Goal: Navigation & Orientation: Find specific page/section

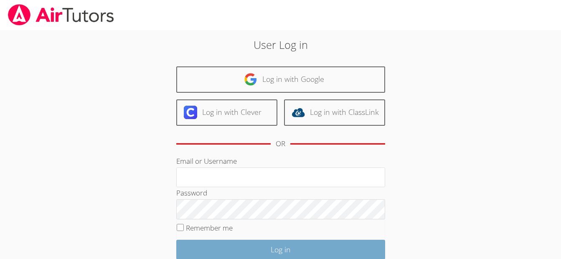
type input "makenziem"
click at [235, 251] on input "Log in" at bounding box center [280, 250] width 209 height 20
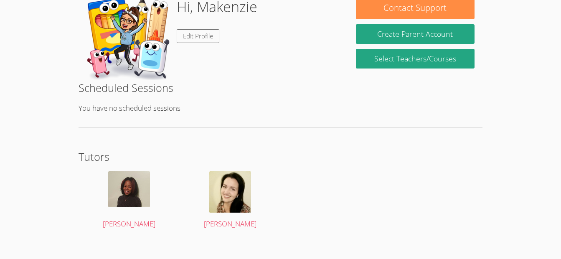
scroll to position [94, 0]
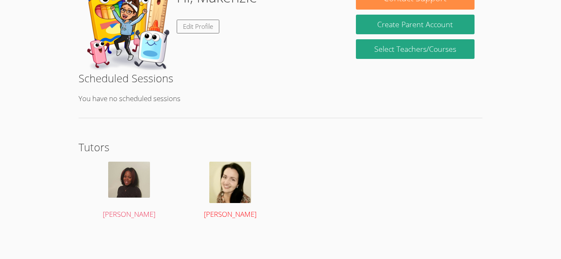
click at [212, 192] on img at bounding box center [230, 182] width 42 height 41
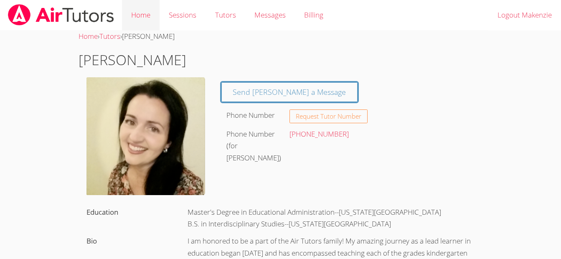
click at [142, 19] on link "Home" at bounding box center [141, 15] width 38 height 31
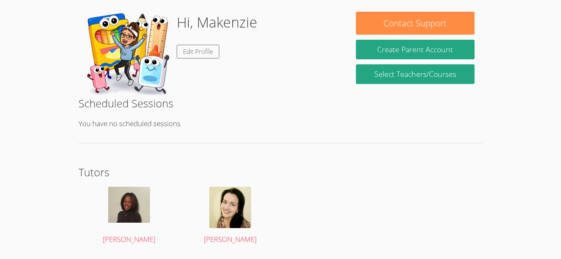
scroll to position [50, 0]
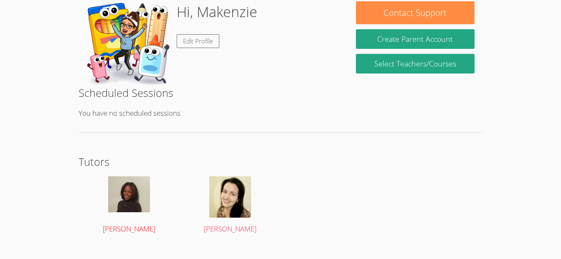
click at [122, 202] on img at bounding box center [129, 194] width 42 height 36
